Goal: Information Seeking & Learning: Learn about a topic

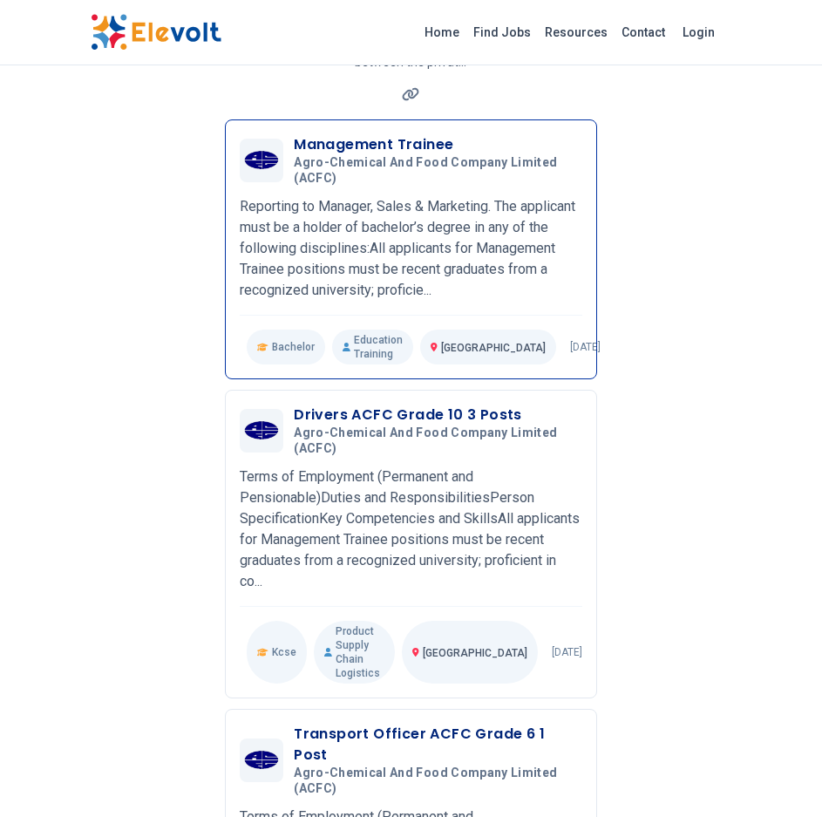
scroll to position [261, 0]
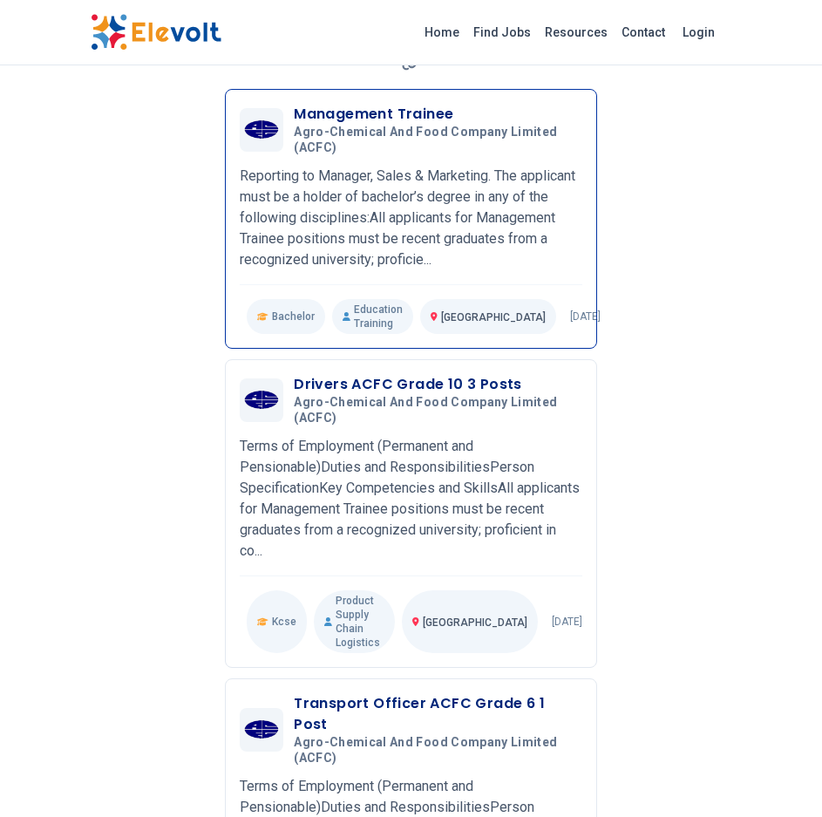
click at [535, 258] on p "Reporting to Manager, Sales & Marketing. The applicant must be a holder of bach…" at bounding box center [411, 218] width 342 height 105
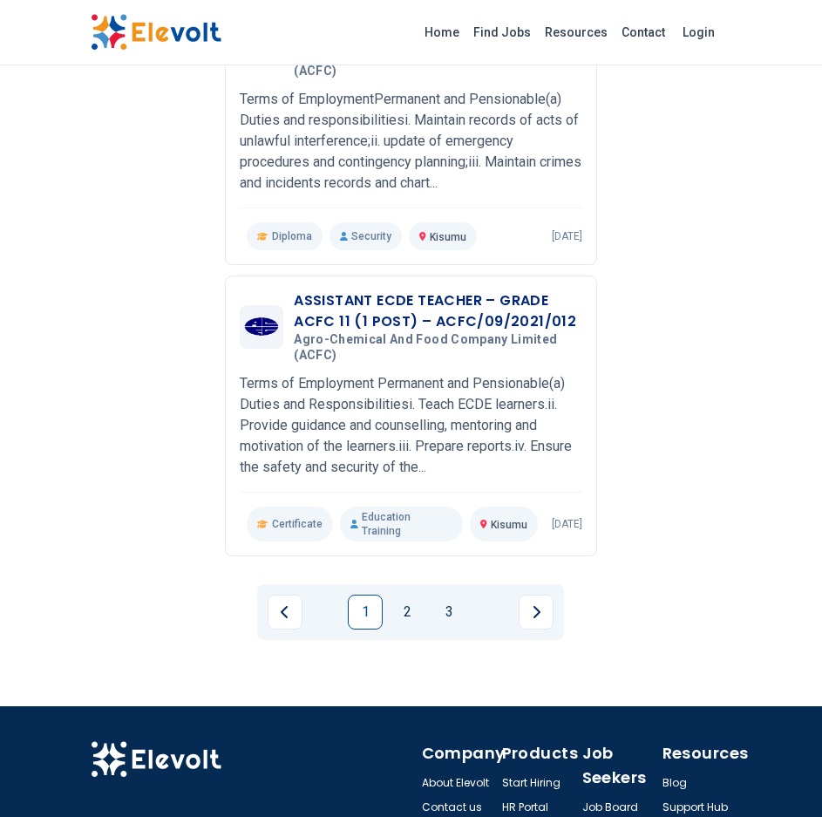
scroll to position [2876, 0]
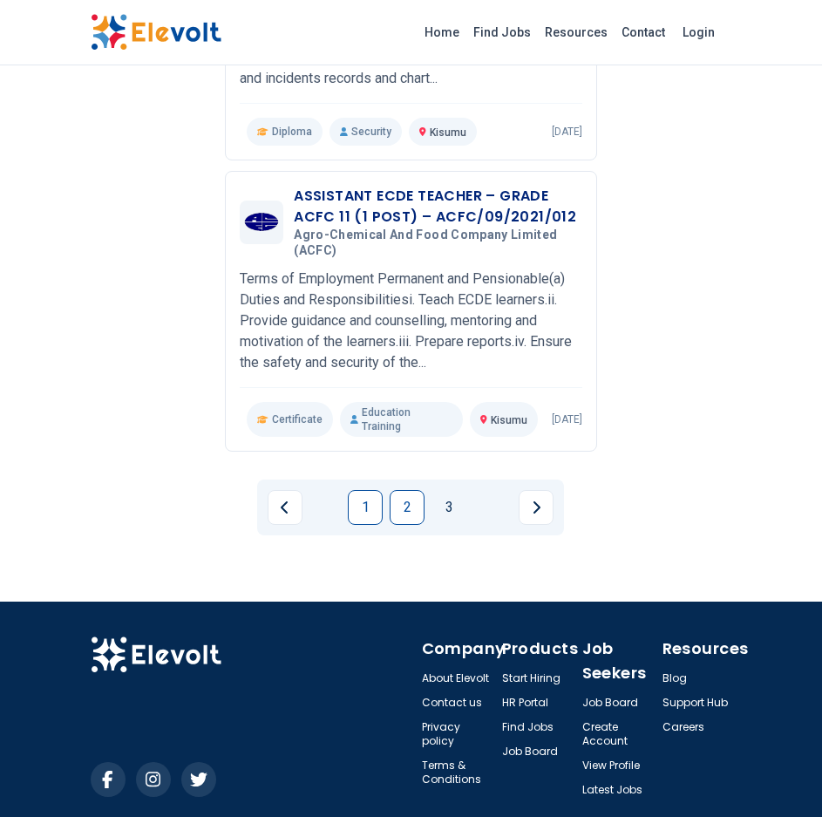
click at [403, 490] on link "2" at bounding box center [407, 507] width 35 height 35
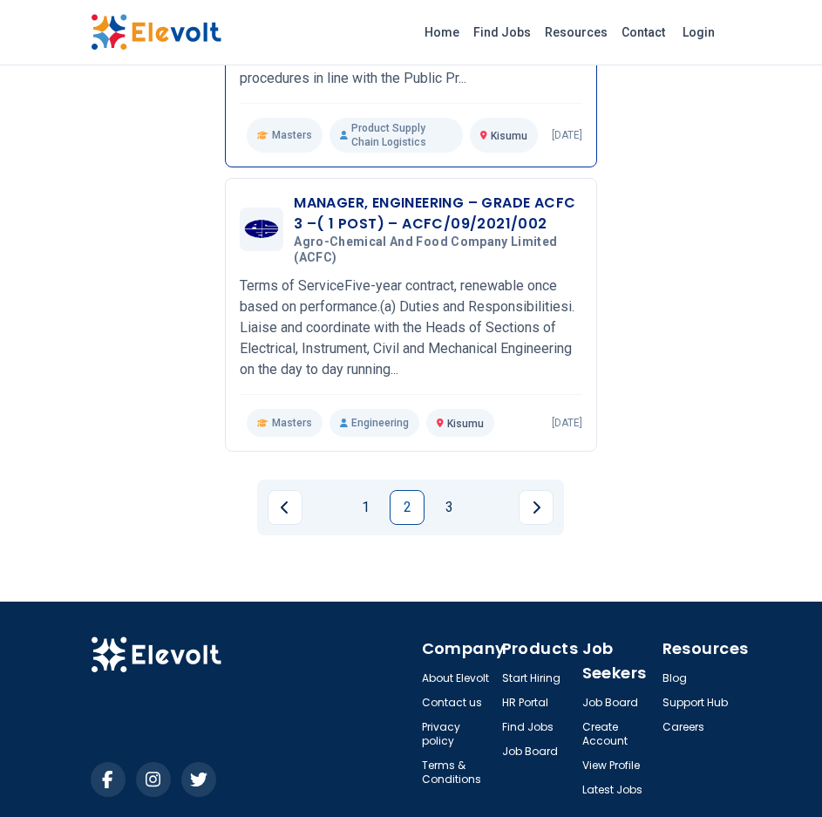
scroll to position [2891, 0]
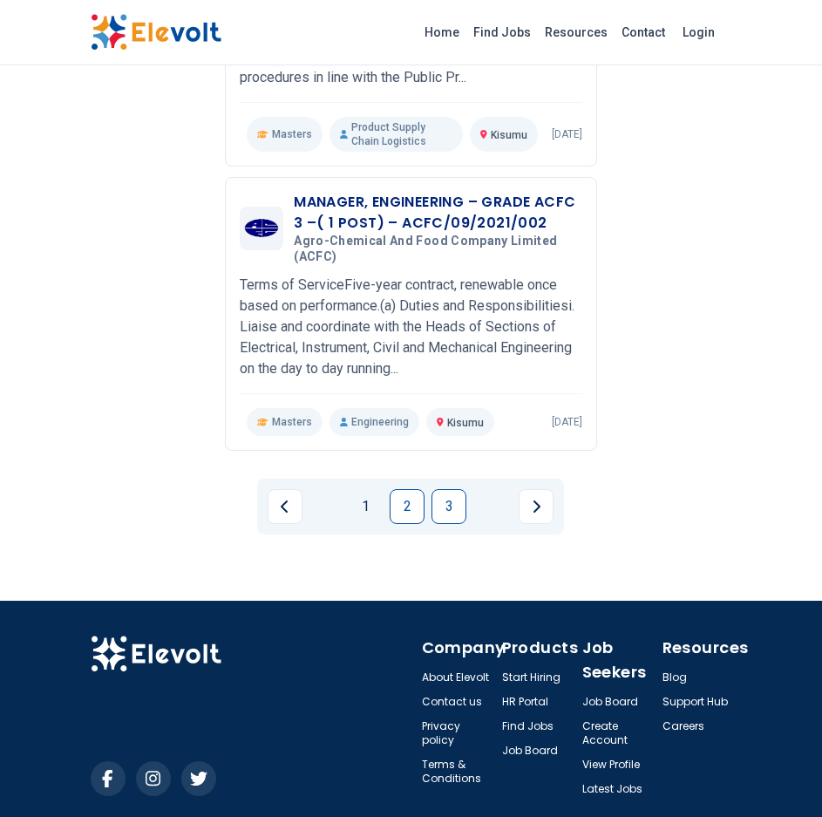
click at [439, 511] on link "3" at bounding box center [448, 506] width 35 height 35
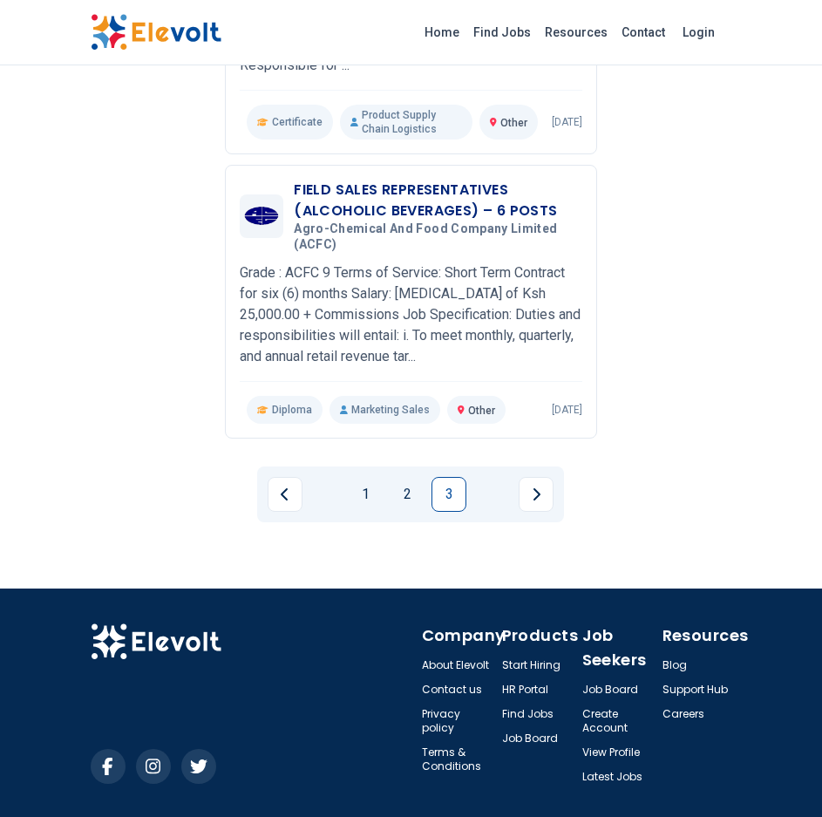
scroll to position [750, 0]
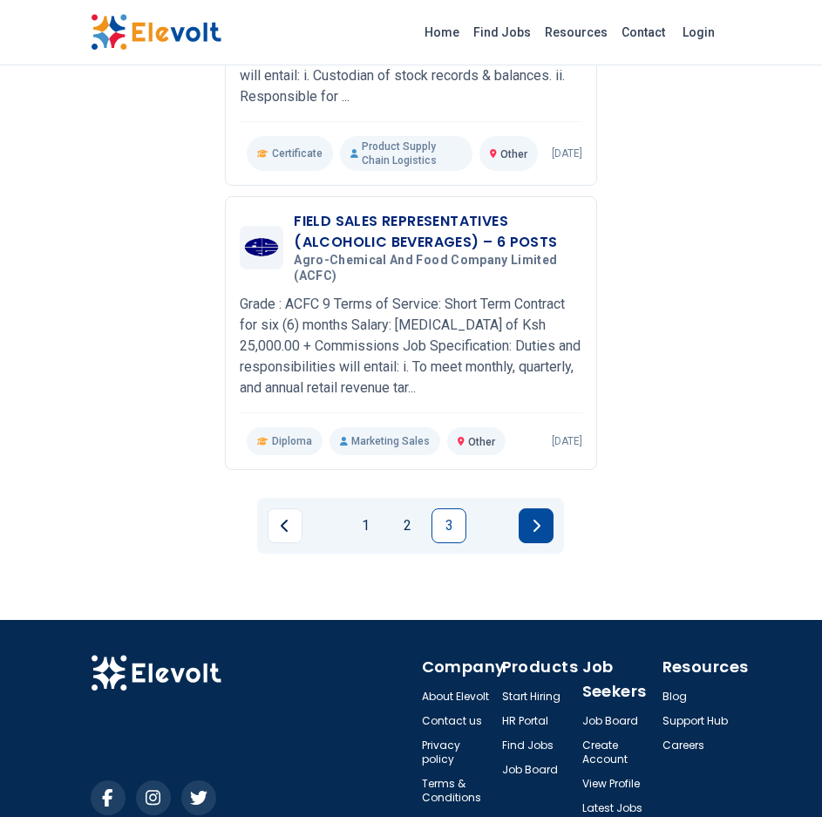
click at [535, 526] on icon "Next page" at bounding box center [536, 526] width 9 height 14
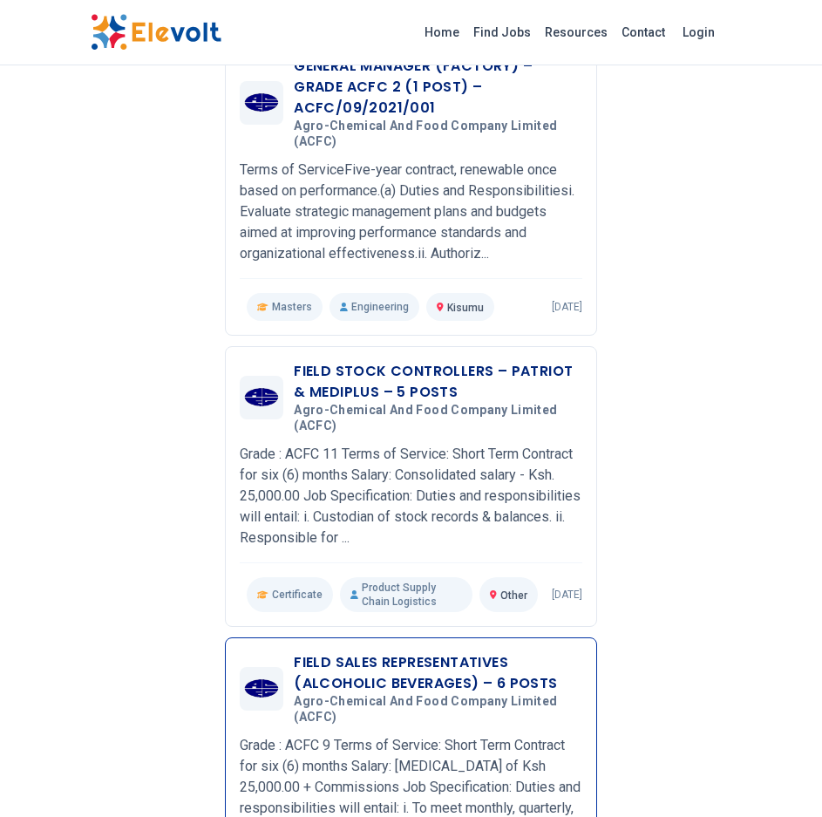
scroll to position [349, 0]
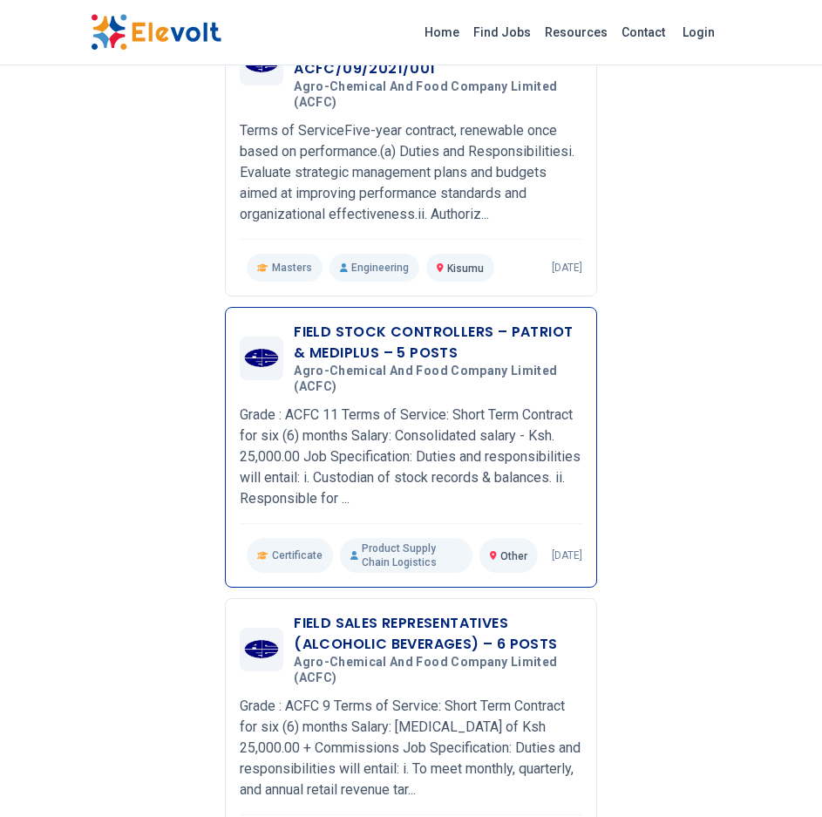
click at [428, 329] on h3 "FIELD STOCK CONTROLLERS – PATRIOT & MEDIPLUS – 5 POSTS" at bounding box center [438, 343] width 288 height 42
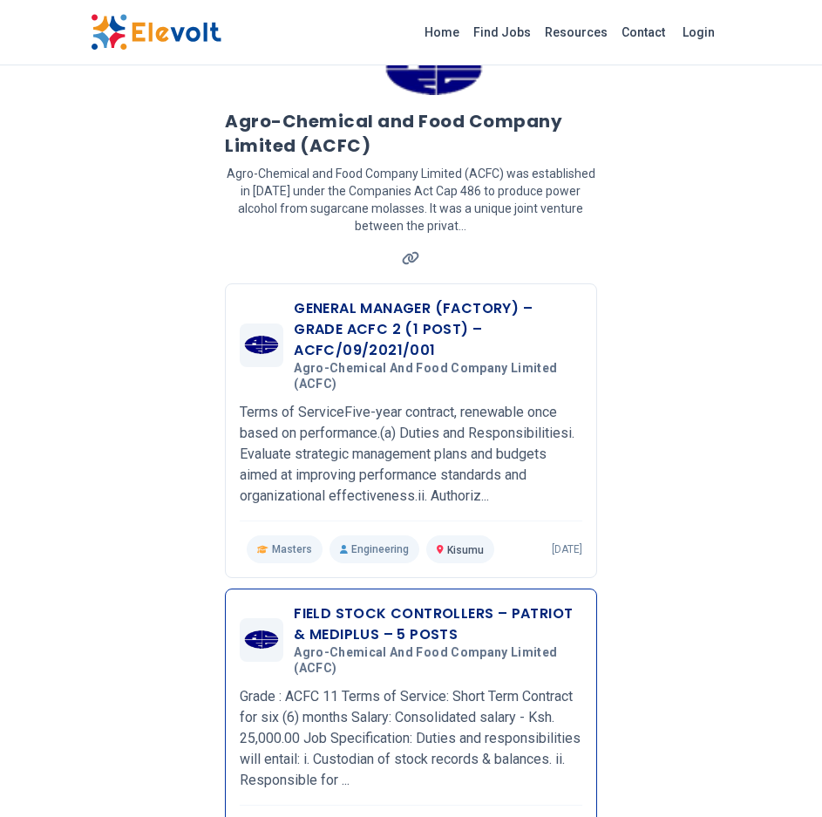
scroll to position [0, 0]
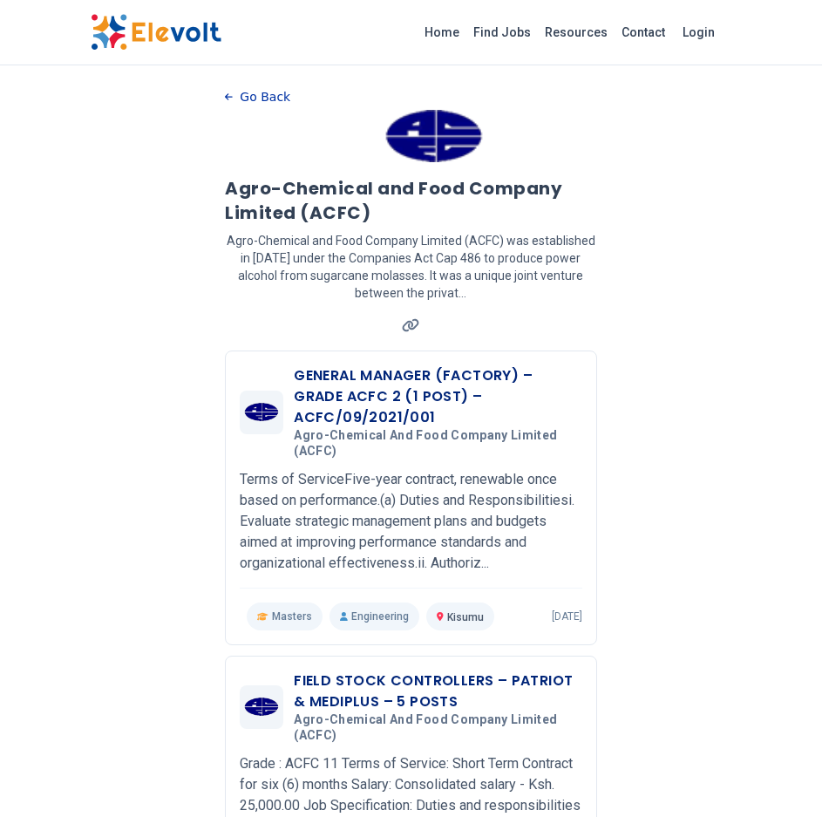
click at [227, 94] on icon "button" at bounding box center [229, 97] width 8 height 10
